Goal: Check status: Check status

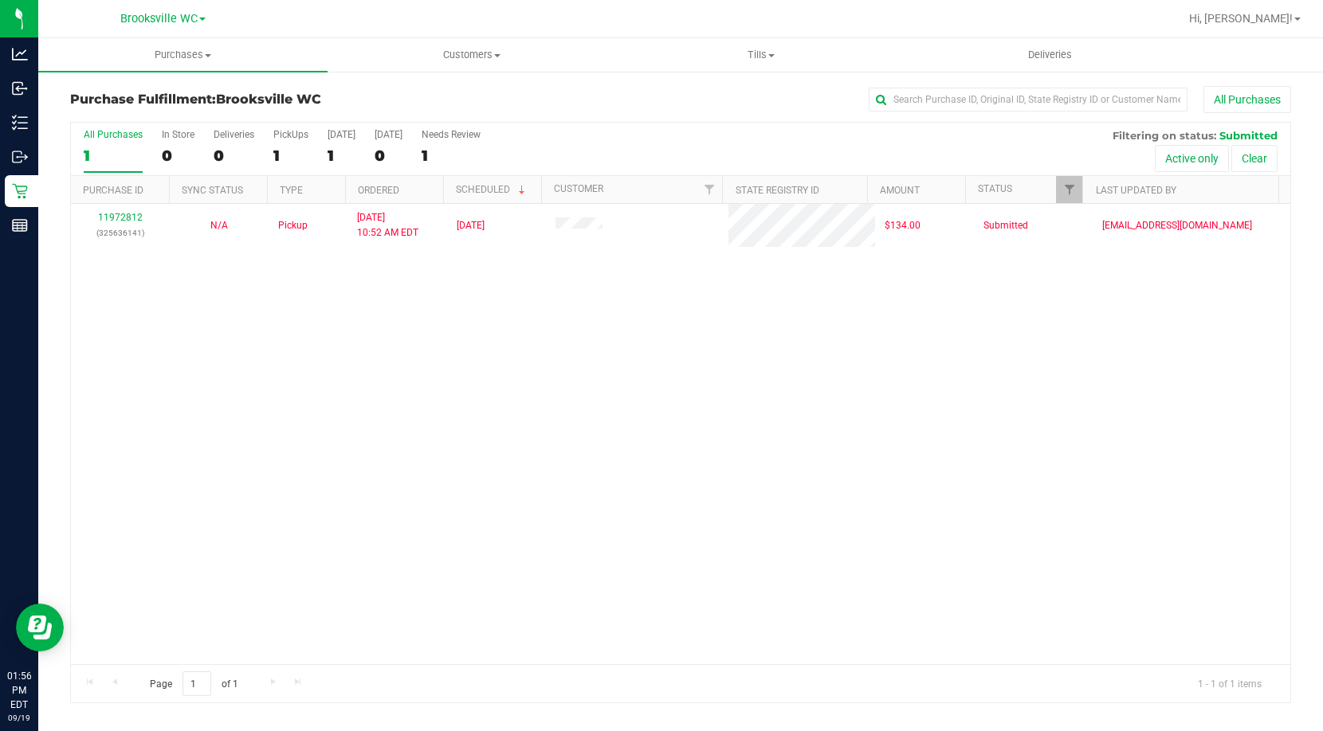
click at [219, 395] on div "11972812 (325636141) N/A Pickup 9/19/2025 10:52 AM EDT 9/19/2025 $134.00 Submit…" at bounding box center [680, 434] width 1219 height 461
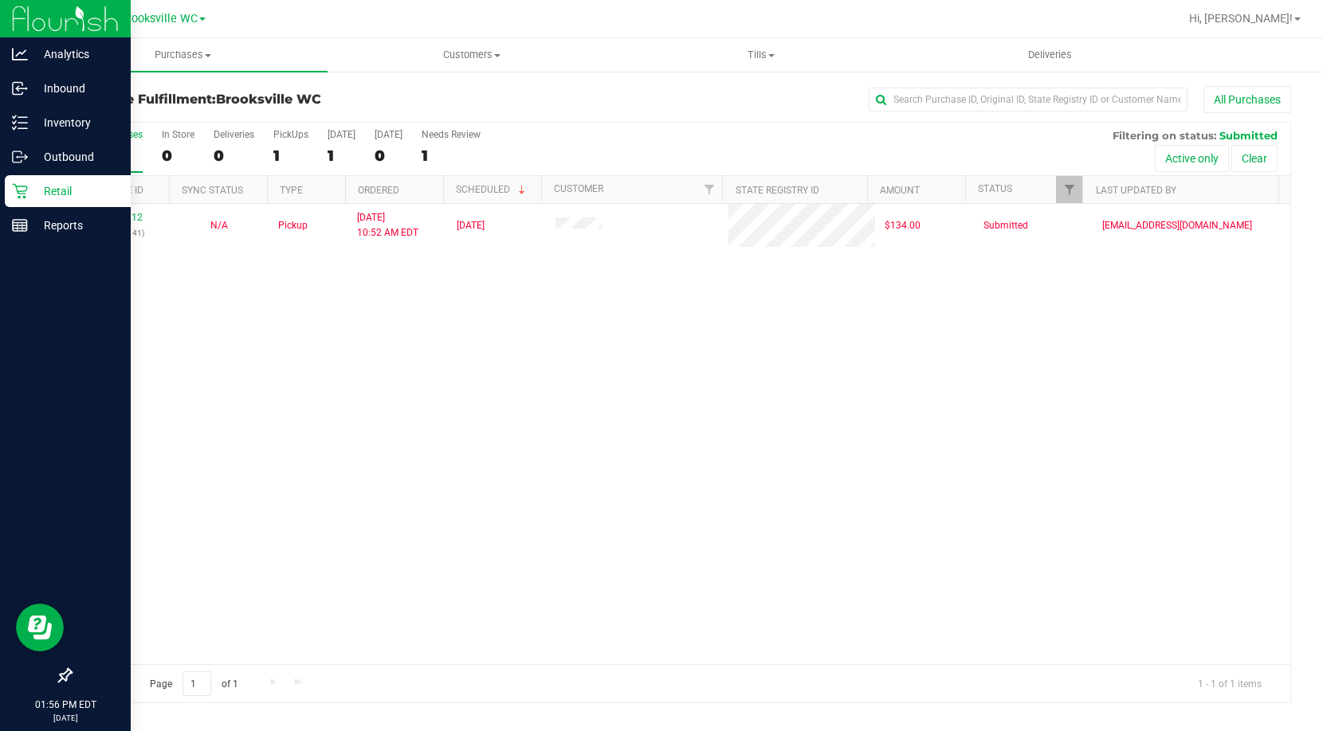
click at [34, 196] on p "Retail" at bounding box center [76, 191] width 96 height 19
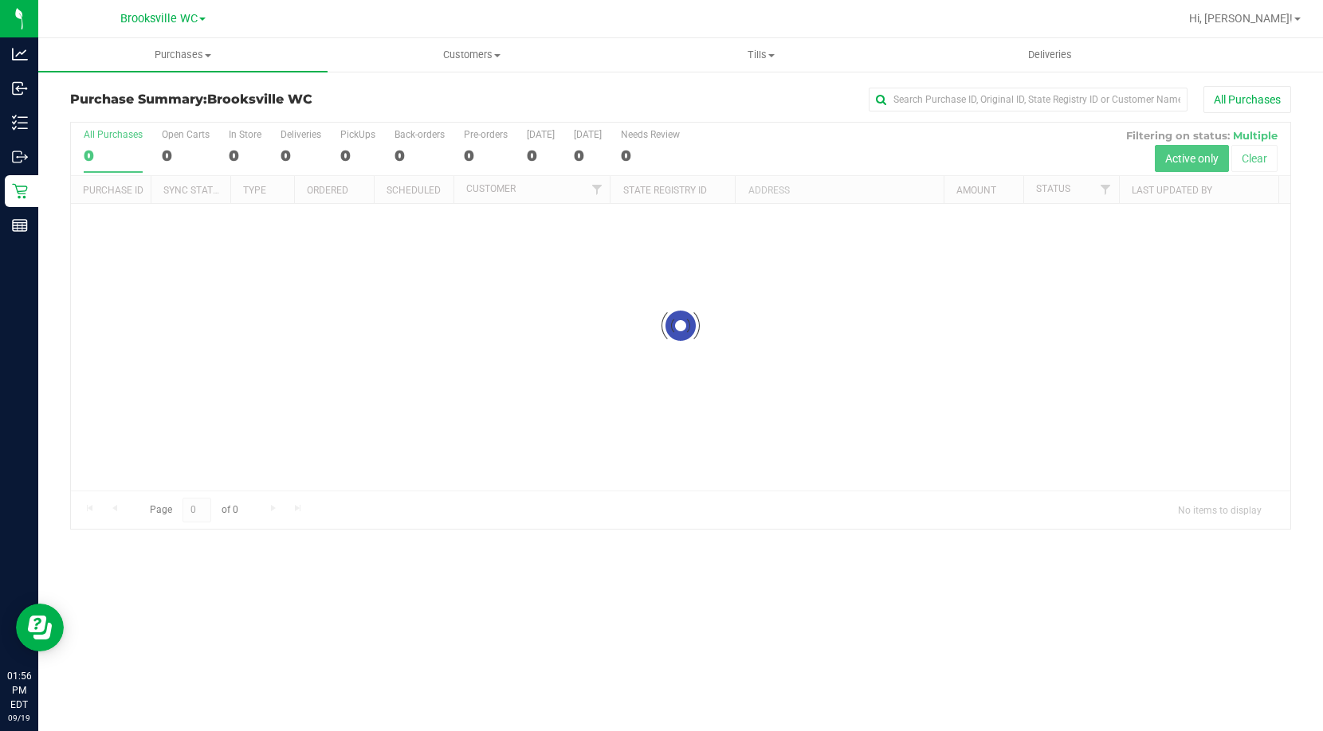
click at [407, 108] on div "Purchase Summary: Brooksville WC All Purchases" at bounding box center [680, 103] width 1221 height 35
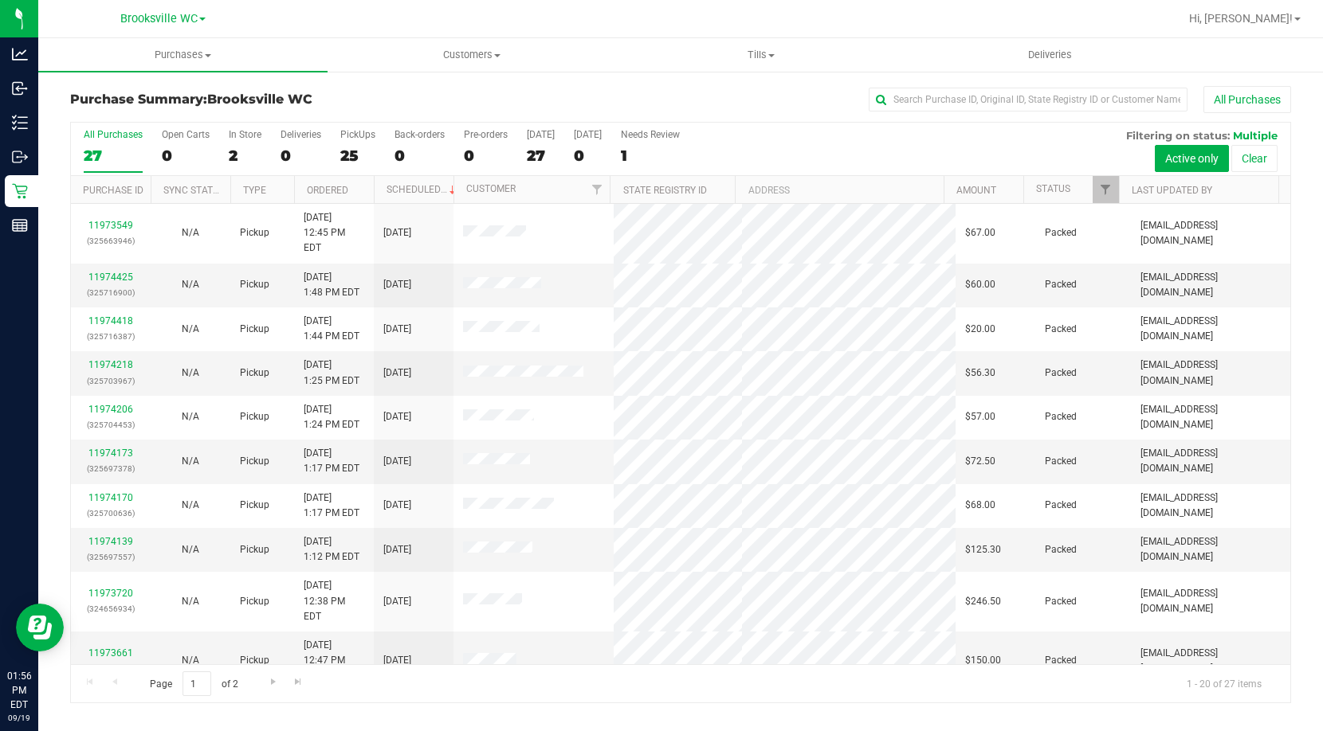
click at [1084, 196] on th "Status" at bounding box center [1071, 190] width 96 height 28
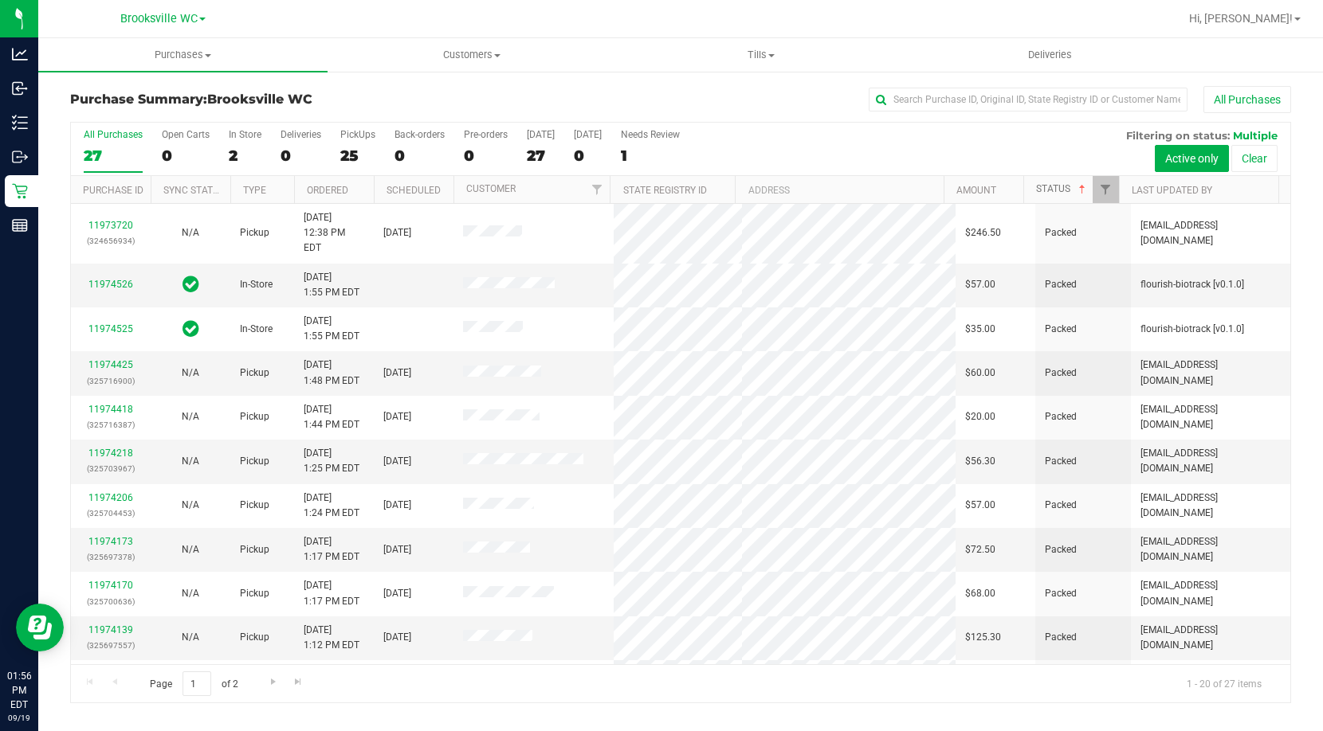
click at [1084, 192] on span at bounding box center [1082, 189] width 13 height 13
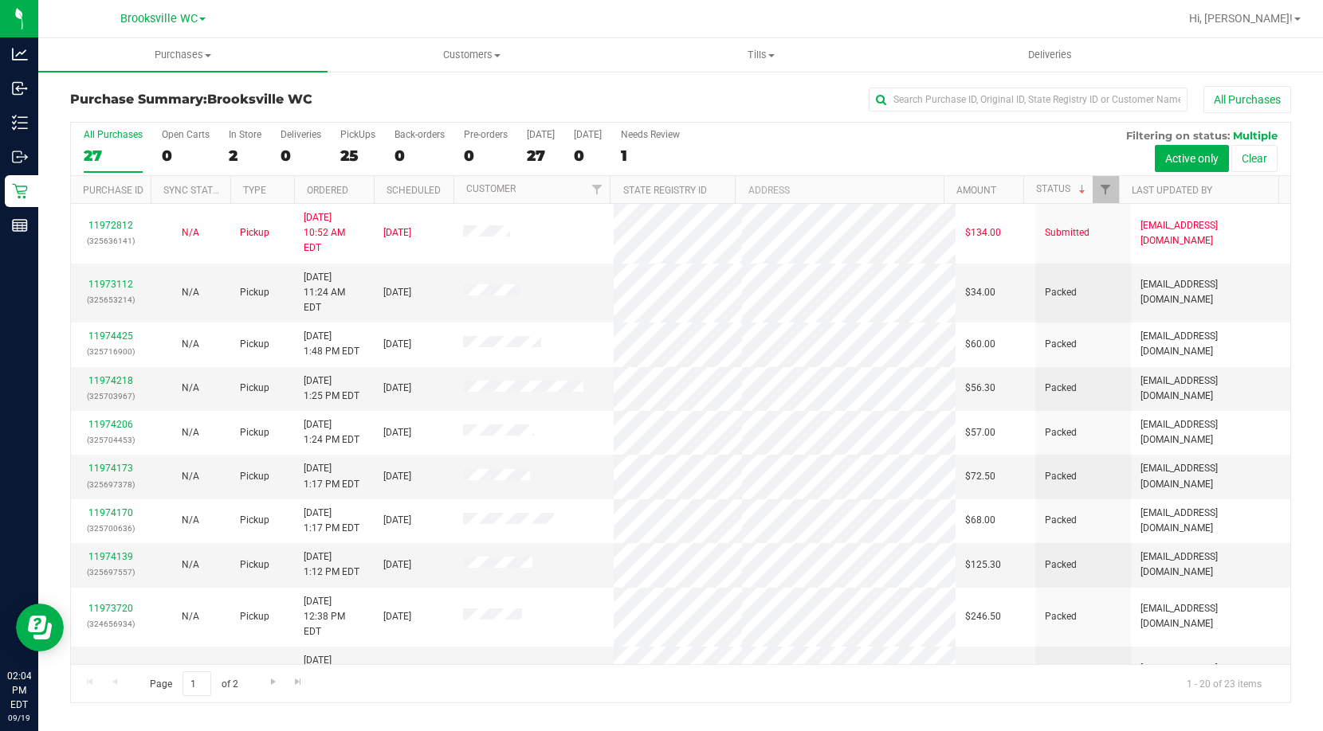
drag, startPoint x: 344, startPoint y: 122, endPoint x: 375, endPoint y: 122, distance: 31.1
click at [344, 123] on div "All Purchases 27 Open Carts 0 In Store 2 Deliveries 0 PickUps 25 Back-orders 0 …" at bounding box center [680, 129] width 1219 height 13
click at [339, 105] on h3 "Purchase Summary: Brooksville WC" at bounding box center [273, 99] width 407 height 14
drag, startPoint x: 481, startPoint y: 78, endPoint x: 496, endPoint y: 112, distance: 37.5
click at [480, 77] on div "Purchase Summary: Brooksville WC All Purchases All Purchases 27 Open Carts 0 In…" at bounding box center [680, 394] width 1284 height 649
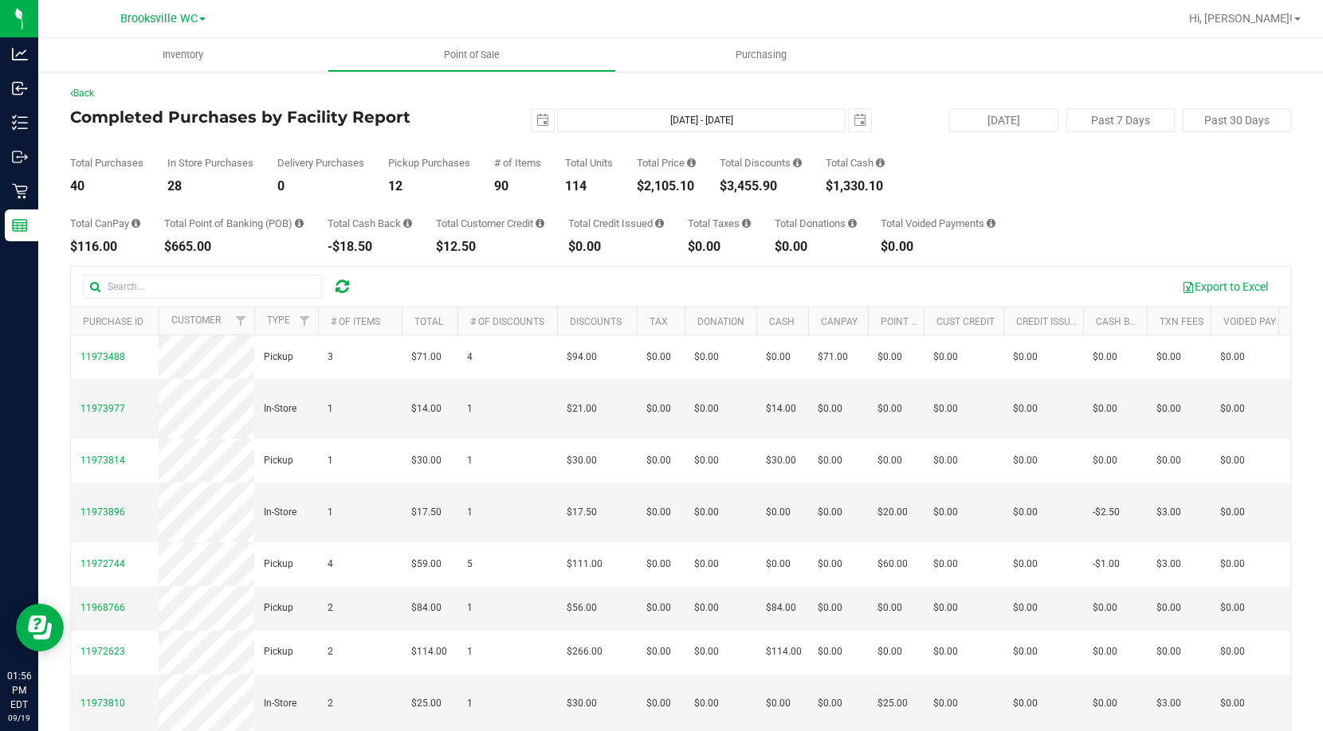
click at [455, 124] on h4 "Completed Purchases by Facility Report" at bounding box center [273, 117] width 407 height 18
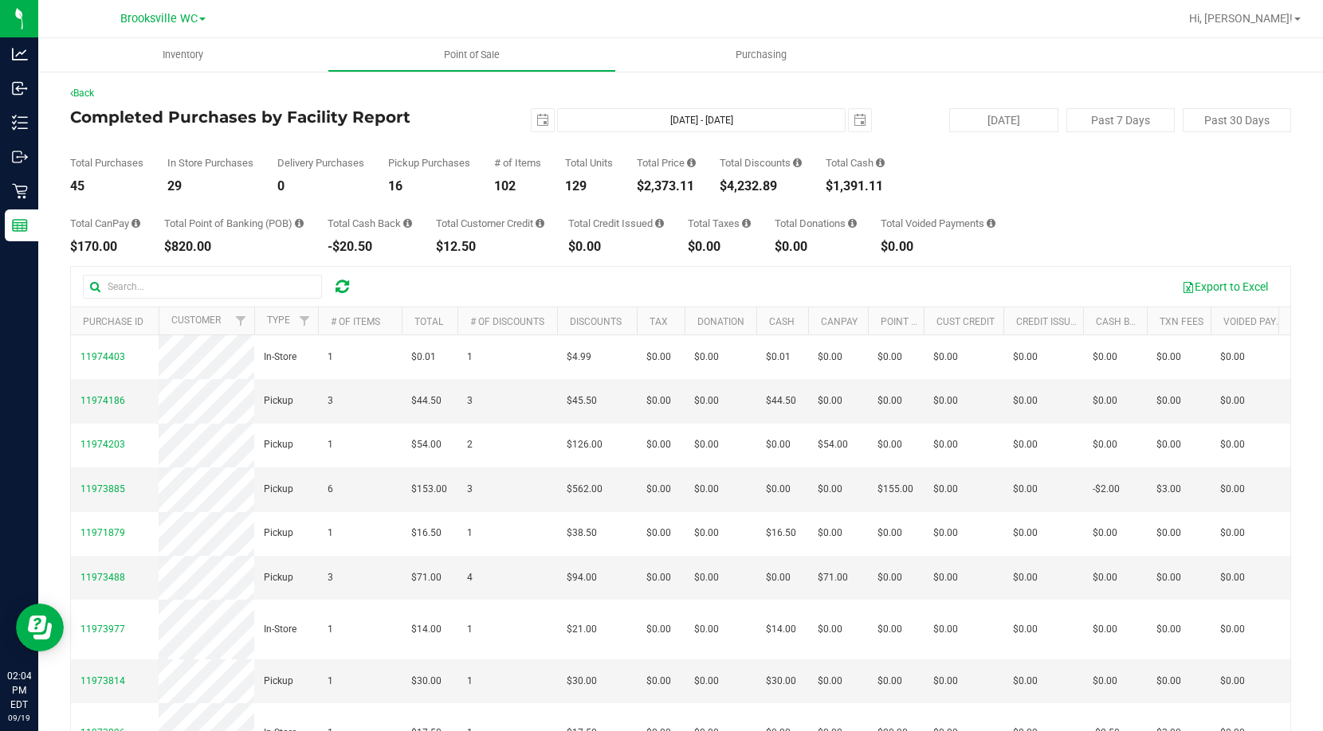
click at [484, 130] on div "[DATE] [DATE] - [DATE] [DATE]" at bounding box center [674, 120] width 419 height 24
